Goal: Check status: Check status

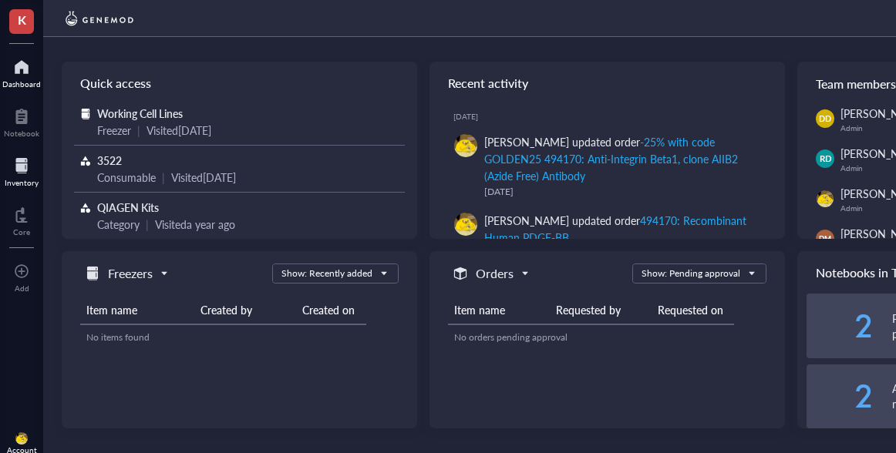
click at [30, 178] on div "Inventory" at bounding box center [22, 182] width 34 height 9
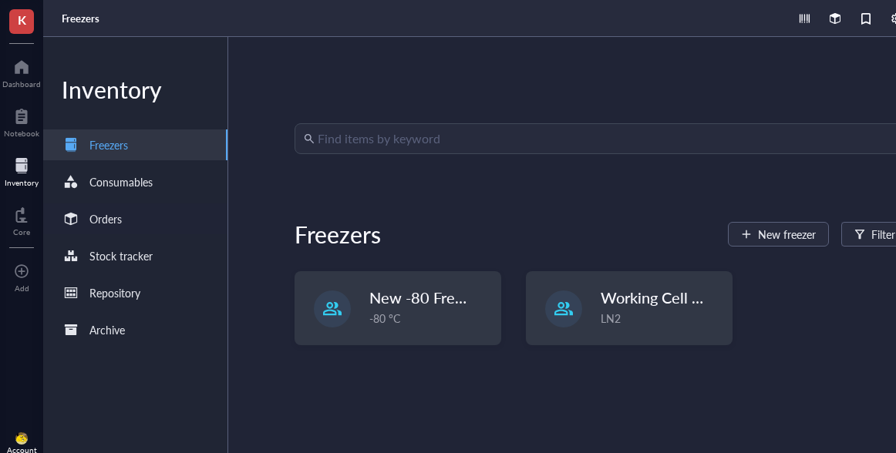
click at [112, 221] on div "Orders" at bounding box center [105, 218] width 32 height 17
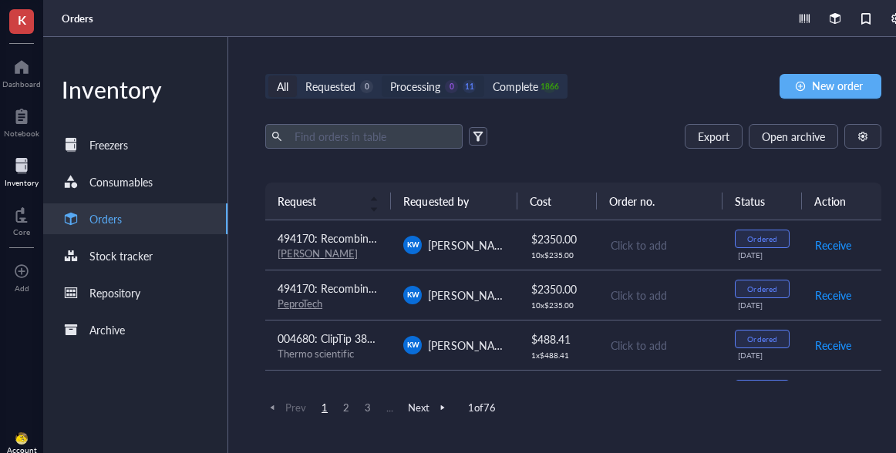
click at [416, 79] on div "Processing" at bounding box center [415, 86] width 50 height 17
click at [382, 76] on input "Processing 0 11" at bounding box center [382, 76] width 0 height 0
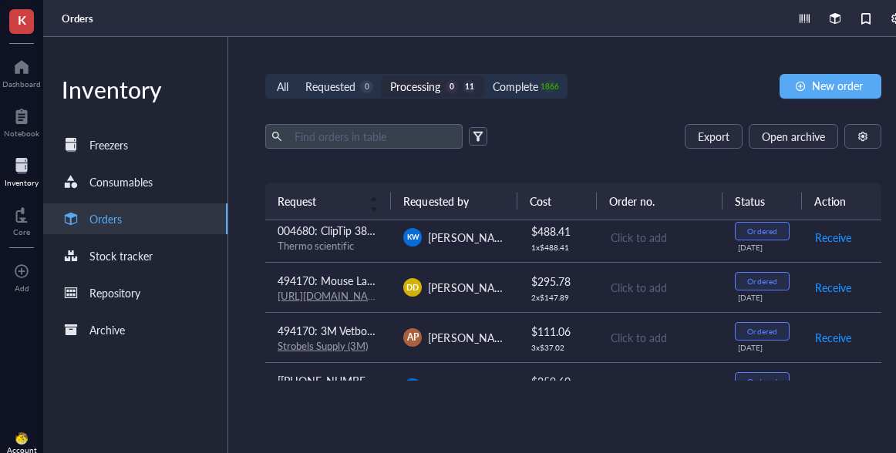
scroll to position [109, 0]
click at [370, 252] on td "004680: ClipTip 384 125 Filter Sterile Thermo scientific" at bounding box center [328, 235] width 126 height 50
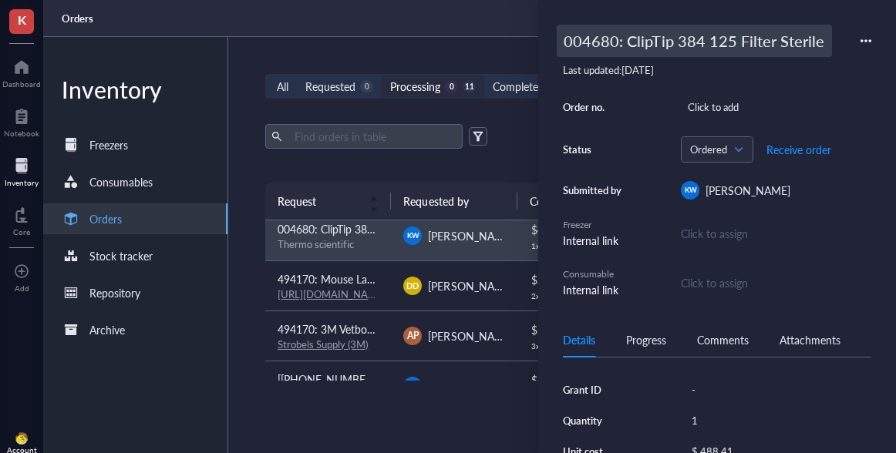
click at [597, 53] on div "004680: ClipTip 384 125 Filter Sterile" at bounding box center [694, 41] width 275 height 32
click at [587, 46] on input "004680: ClipTip 384 125 Filter Sterile" at bounding box center [718, 40] width 322 height 31
type input "494170: ClipTip 384 125 Filter Sterile"
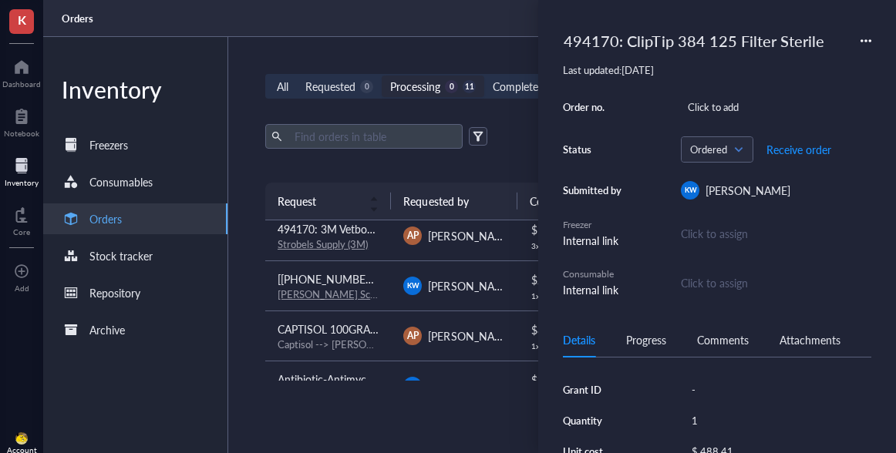
scroll to position [210, 0]
click at [368, 292] on div "[PERSON_NAME] Scientific" at bounding box center [328, 295] width 101 height 14
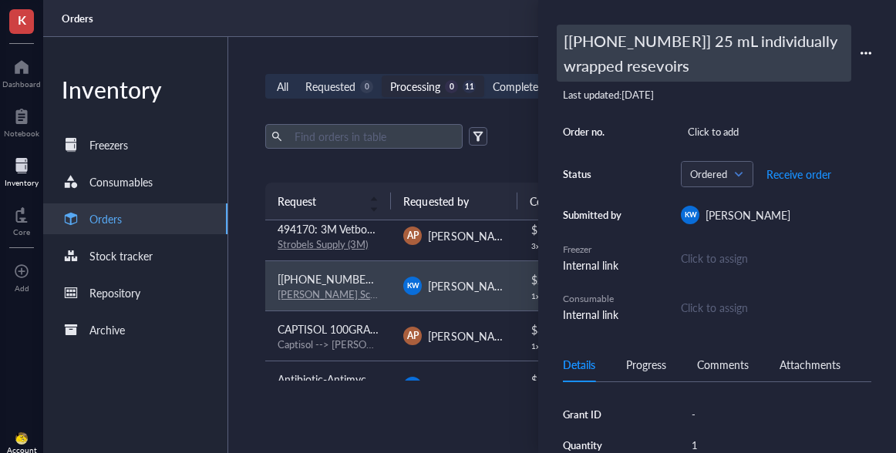
click at [591, 36] on div "[[PHONE_NUMBER]] 25 mL individually wrapped resevoirs" at bounding box center [704, 53] width 294 height 57
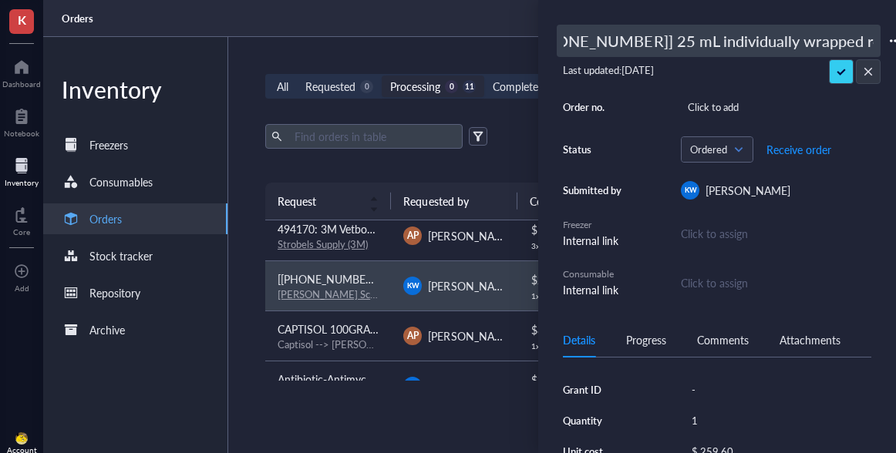
scroll to position [0, 0]
drag, startPoint x: 567, startPoint y: 40, endPoint x: 552, endPoint y: 40, distance: 15.4
click at [552, 40] on div "[[PHONE_NUMBER]] 25 mL individually wrapped resevoirs Last updated: [DATE] Orde…" at bounding box center [717, 226] width 358 height 453
click at [563, 40] on input "[[PHONE_NUMBER]] 25 mL individually wrapped resevoirs" at bounding box center [718, 40] width 322 height 31
type input "494170: [[PHONE_NUMBER]] 25 mL individually wrapped resevoirs"
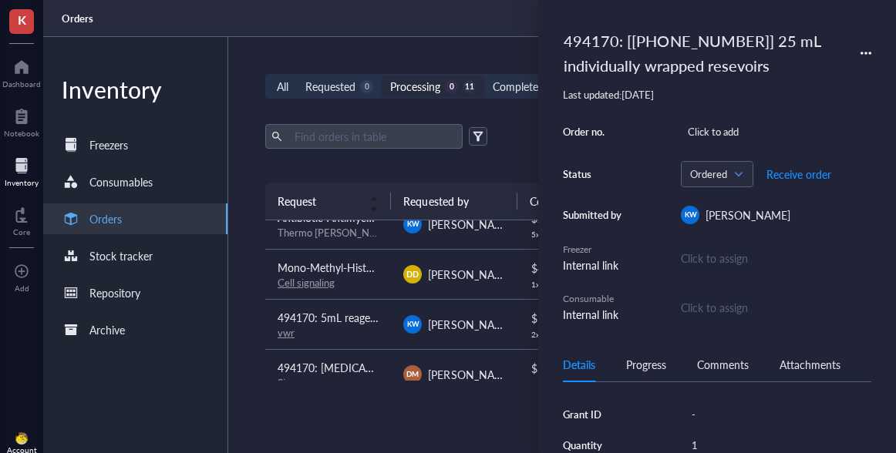
scroll to position [391, 0]
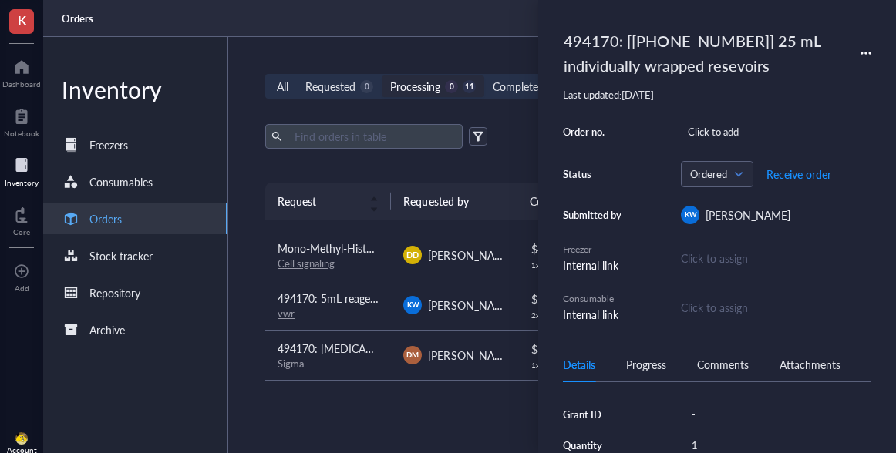
click at [387, 263] on td "Mono-Methyl-Histone H3 (Lys4) (D1A9) XP® Rabbit mAb #5326 Cell signaling" at bounding box center [328, 255] width 126 height 50
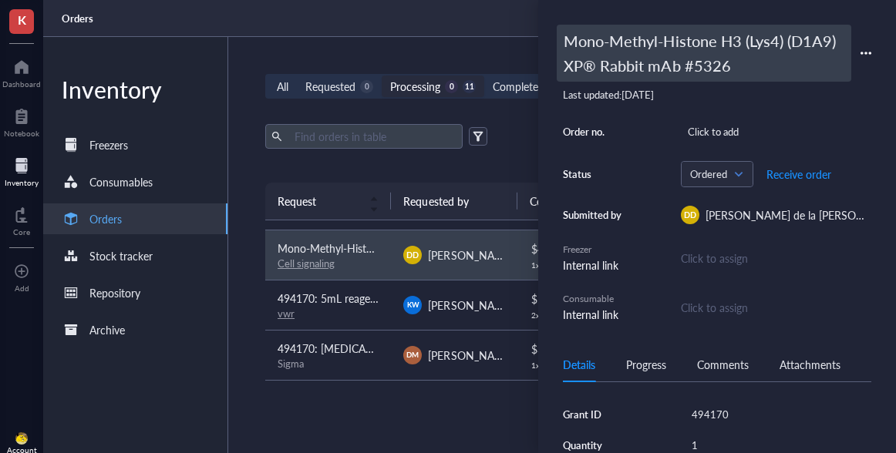
click at [634, 35] on div "Mono-Methyl-Histone H3 (Lys4) (D1A9) XP® Rabbit mAb #5326" at bounding box center [704, 53] width 294 height 57
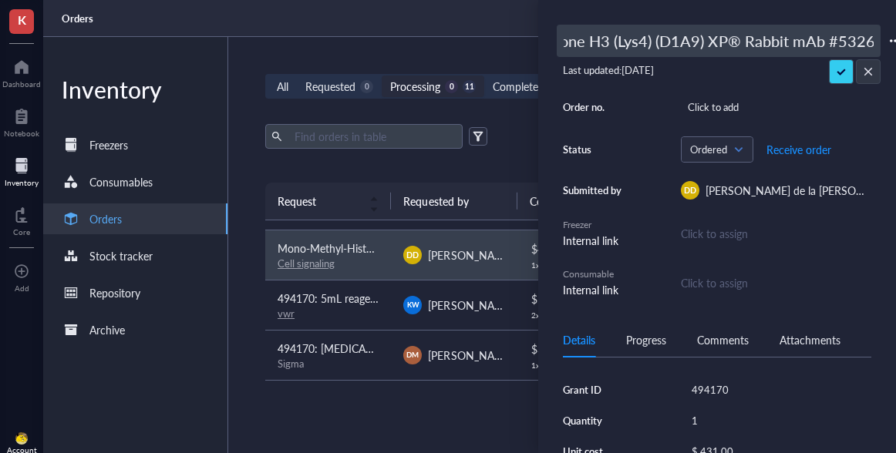
scroll to position [0, 4]
drag, startPoint x: 595, startPoint y: 38, endPoint x: 540, endPoint y: 36, distance: 55.5
click at [540, 36] on div "Mono-Methyl-Histone H3 (Lys4) (D1A9) XP® Rabbit mAb #5326 Last updated: [DATE] …" at bounding box center [717, 226] width 358 height 453
click at [566, 39] on input "Mono-Methyl-Histone H3 (Lys4) (D1A9) XP® Rabbit mAb #5326" at bounding box center [718, 40] width 322 height 31
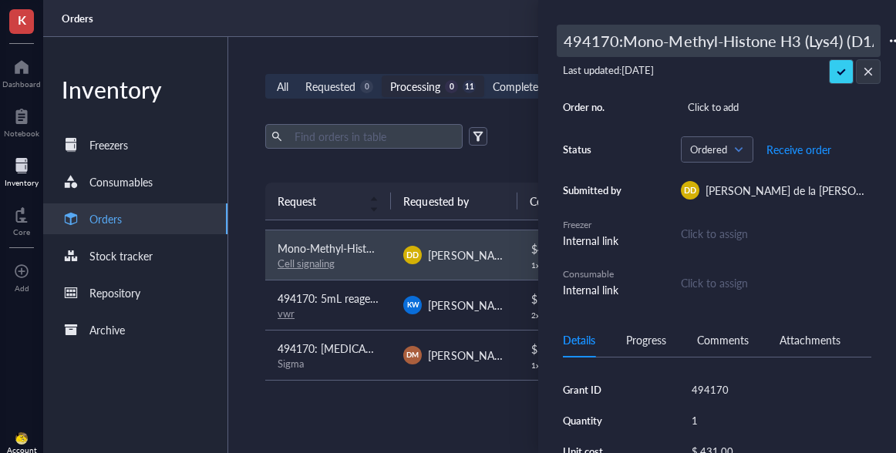
type input "494170: Mono-Methyl-Histone H3 (Lys4) (D1A9) XP® Rabbit mAb #5326"
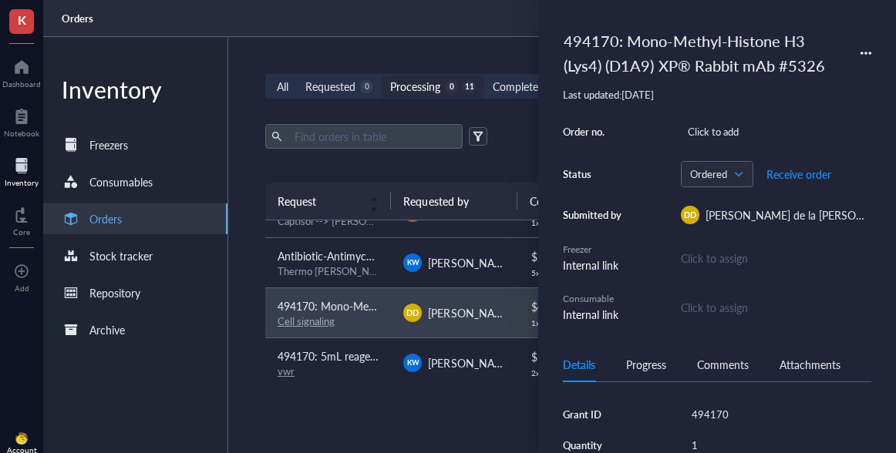
scroll to position [312, 0]
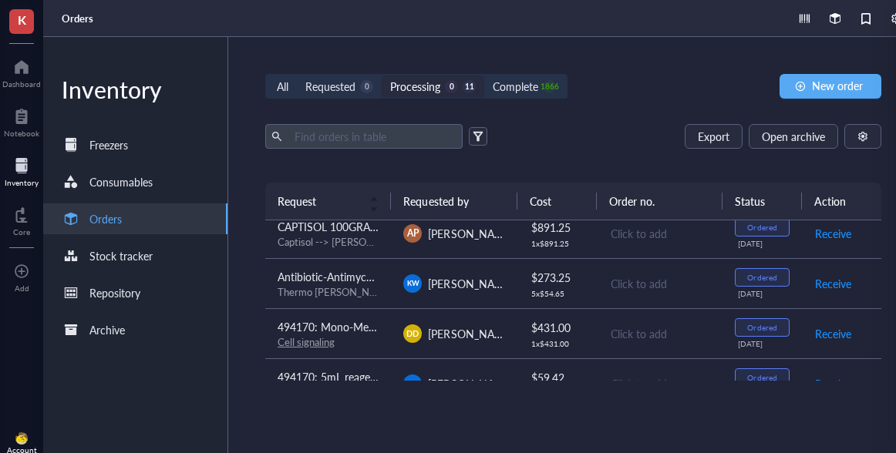
click at [370, 284] on div "Antibiotic-Antimycotic (100X)" at bounding box center [328, 276] width 101 height 17
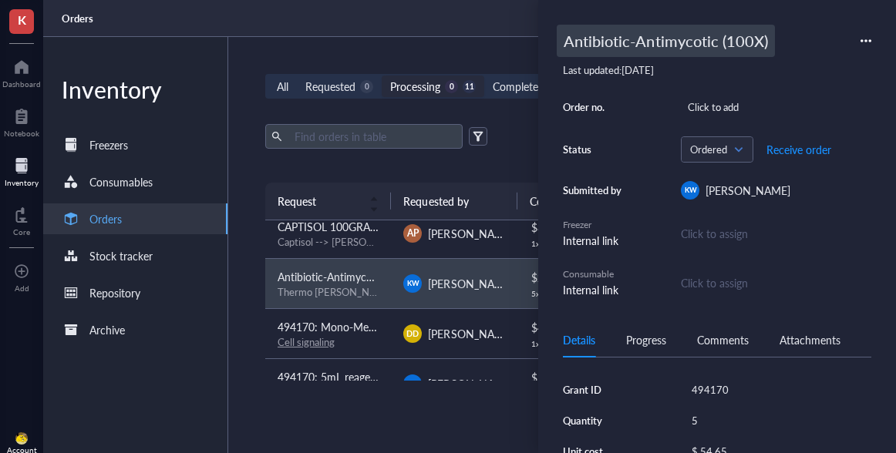
click at [626, 34] on div "Antibiotic-Antimycotic (100X)" at bounding box center [666, 41] width 218 height 32
click at [563, 49] on input "Antibiotic-Antimycotic (100X)" at bounding box center [700, 40] width 287 height 31
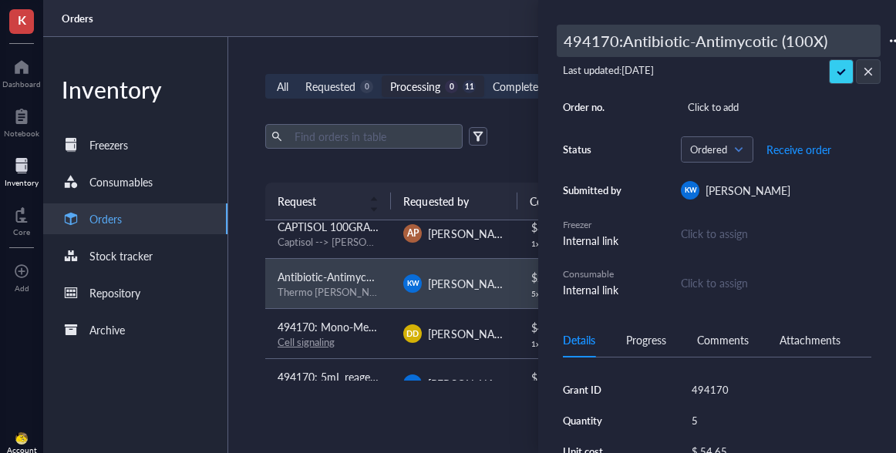
type input "494170: Antibiotic-Antimycotic (100X)"
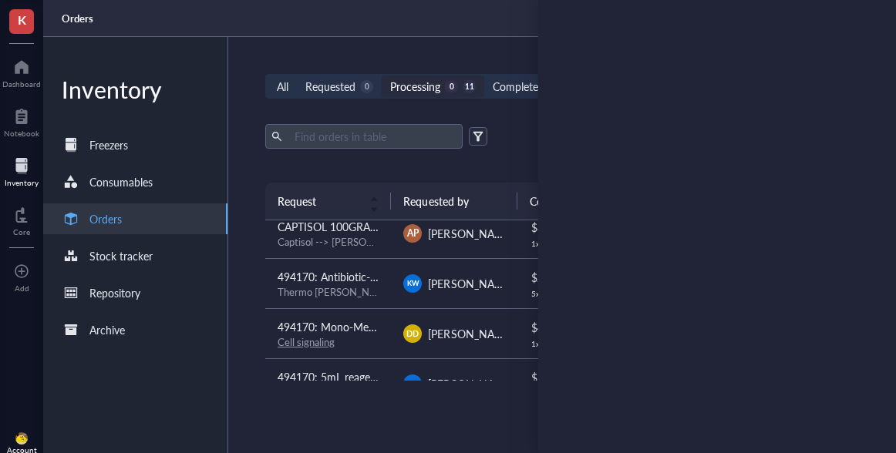
click at [355, 235] on div "Captisol --> [PERSON_NAME]" at bounding box center [328, 242] width 101 height 14
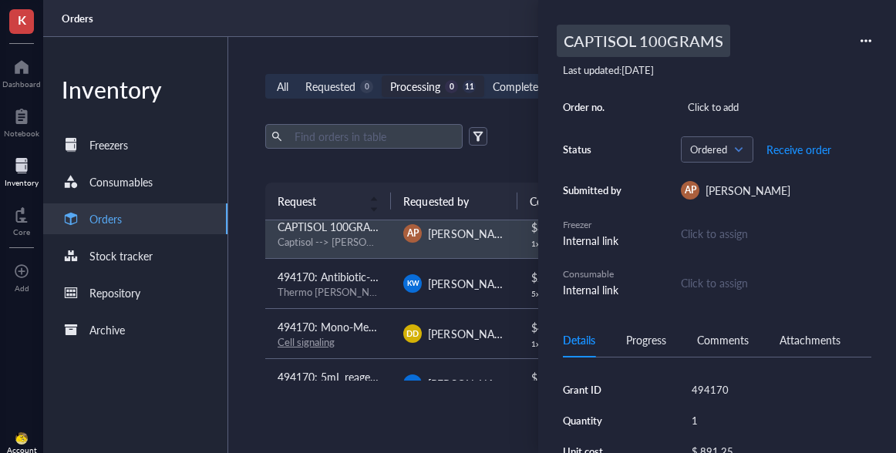
click at [576, 44] on div "CAPTISOL 100GRAMS" at bounding box center [643, 41] width 173 height 32
click at [563, 43] on input "CAPTISOL 100GRAMS" at bounding box center [645, 40] width 176 height 31
type input "494170: CAPTISOL 100GRAMS"
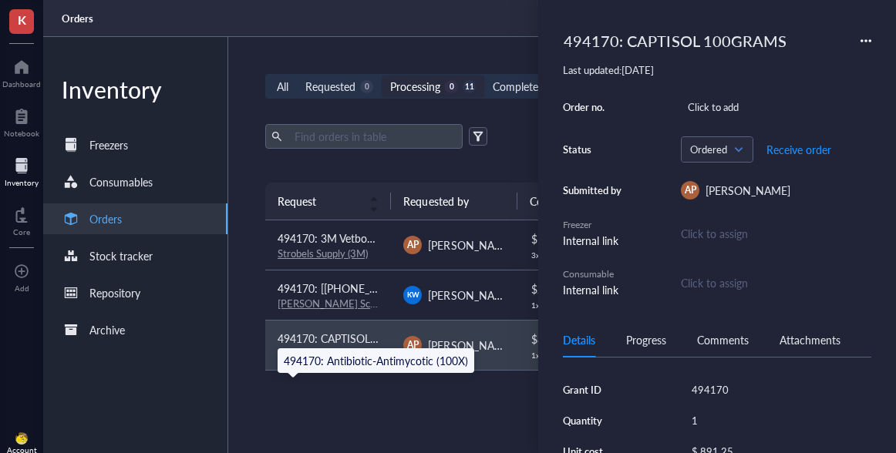
scroll to position [198, 0]
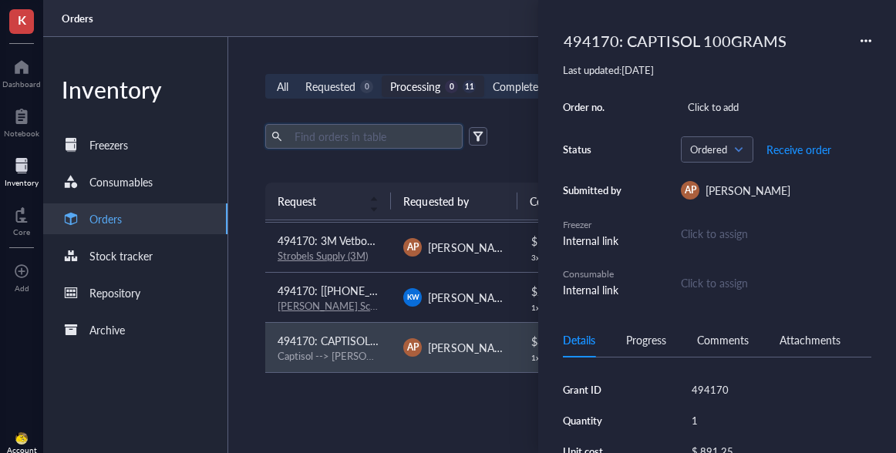
click at [424, 126] on input "text" at bounding box center [372, 136] width 168 height 23
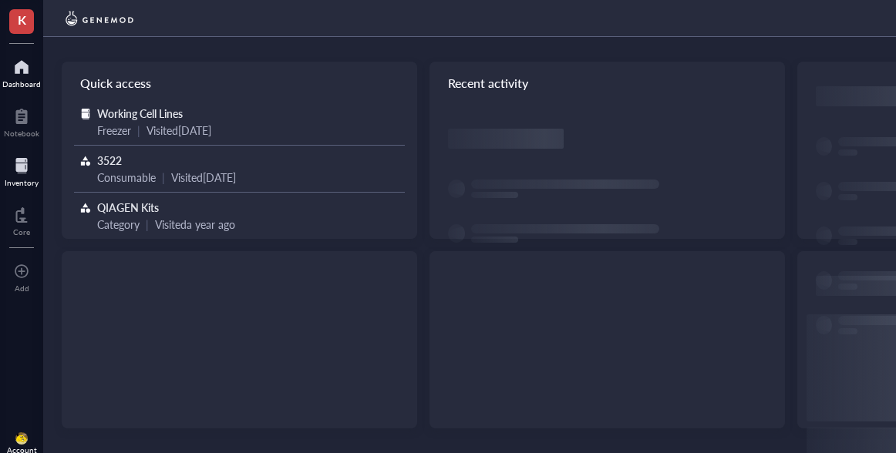
click at [9, 170] on div at bounding box center [22, 165] width 34 height 25
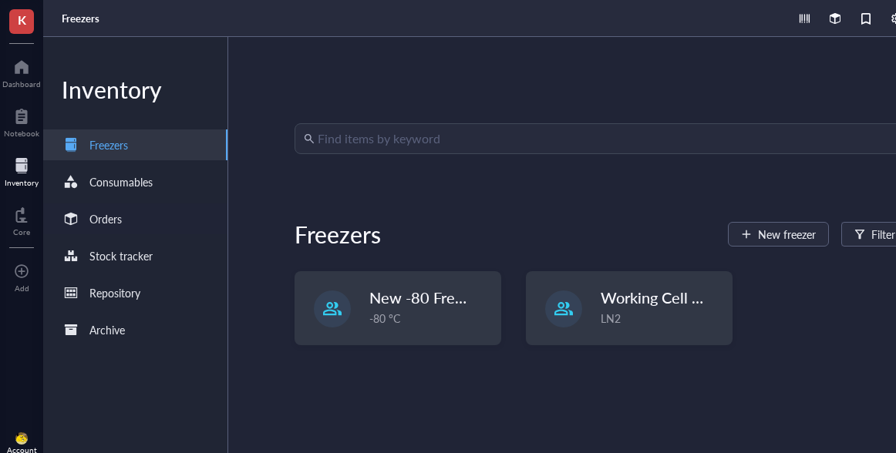
click at [104, 224] on div "Orders" at bounding box center [105, 218] width 32 height 17
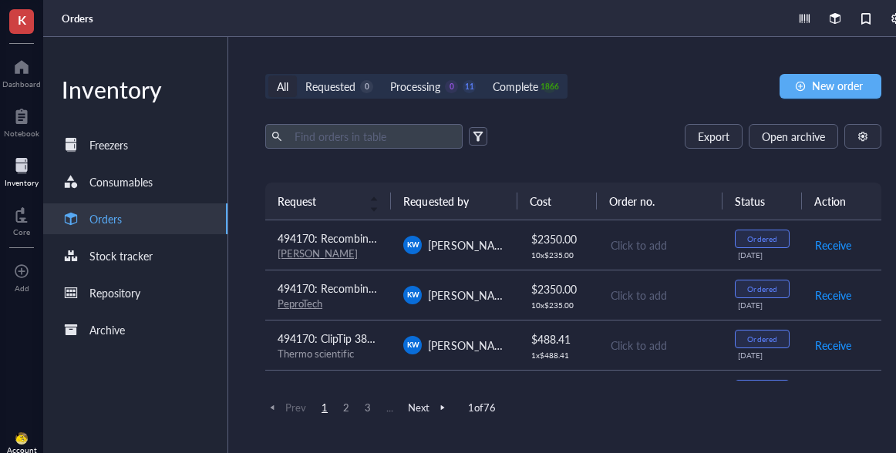
click at [353, 67] on div "All Requested 0 Processing 0 11 Complete 1866 New order Export Open archive Req…" at bounding box center [573, 245] width 690 height 416
click at [353, 76] on div "Requested 0" at bounding box center [339, 87] width 85 height 22
click at [297, 76] on input "Requested 0" at bounding box center [297, 76] width 0 height 0
